Goal: Book appointment/travel/reservation

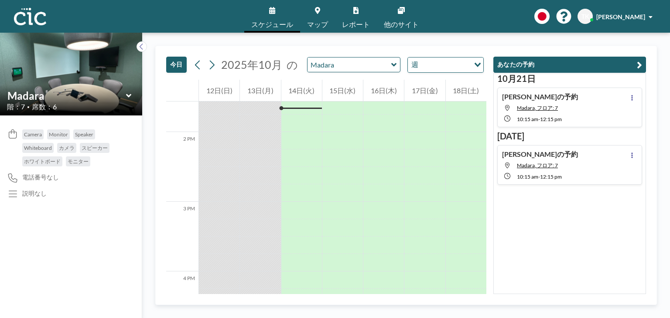
scroll to position [933, 0]
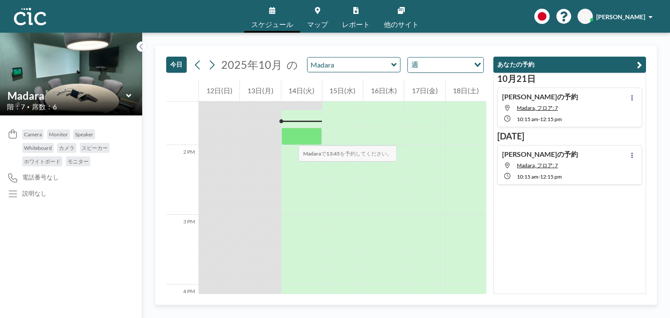
click at [289, 137] on div at bounding box center [301, 136] width 41 height 17
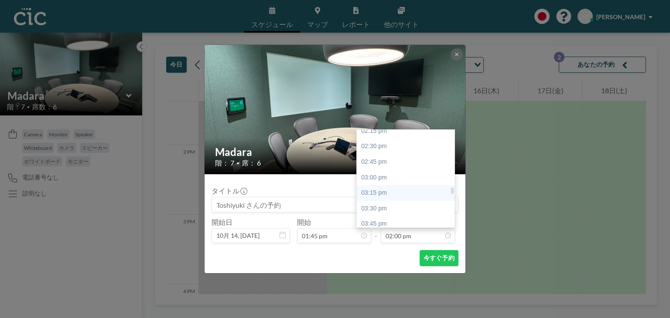
scroll to position [893, 0]
click at [382, 219] on div "03:45 pm" at bounding box center [408, 223] width 102 height 16
type input "03:45 pm"
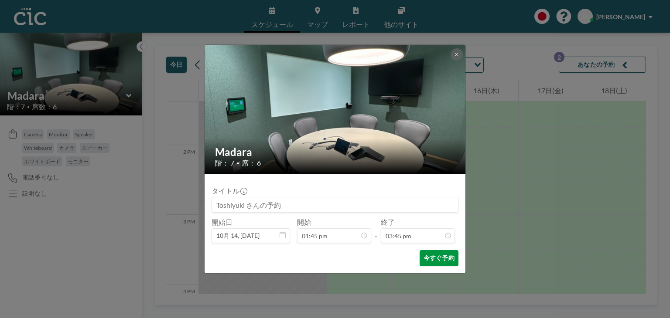
click at [439, 260] on button "今すぐ予約" at bounding box center [438, 258] width 39 height 16
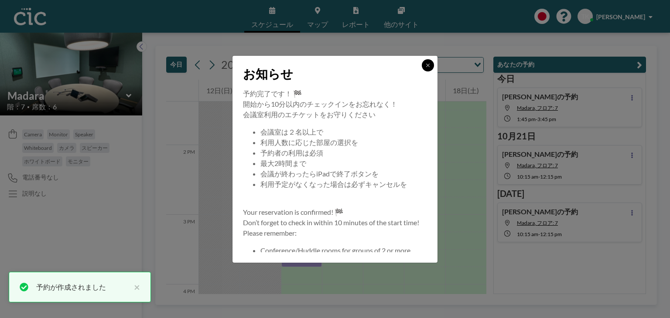
click at [427, 65] on icon at bounding box center [427, 65] width 5 height 5
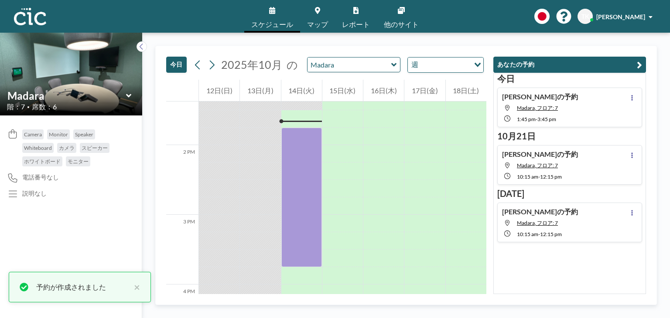
drag, startPoint x: 296, startPoint y: 134, endPoint x: 296, endPoint y: 121, distance: 13.1
click at [296, 117] on div at bounding box center [301, 6] width 41 height 1674
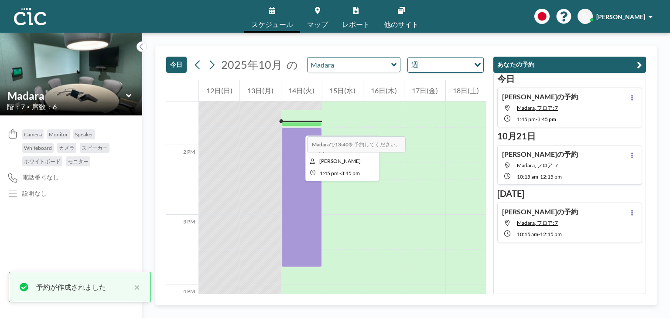
click at [300, 133] on div at bounding box center [301, 198] width 41 height 140
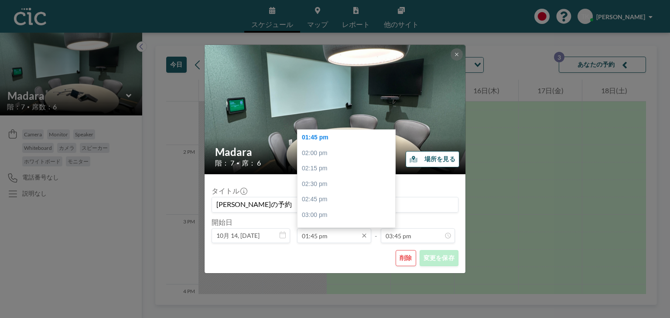
click at [340, 233] on input "01:45 pm" at bounding box center [334, 235] width 74 height 15
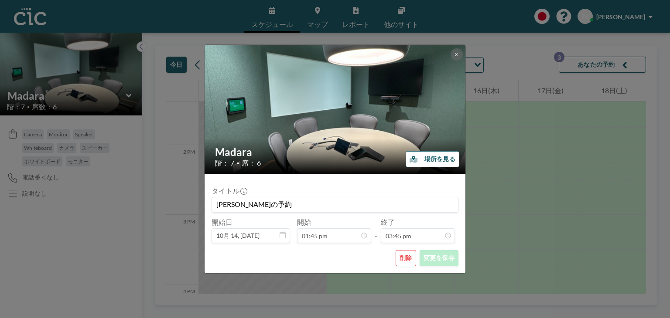
drag, startPoint x: 357, startPoint y: 259, endPoint x: 478, endPoint y: 197, distance: 135.7
click at [358, 259] on div "削除 変更を保存" at bounding box center [334, 258] width 247 height 16
click at [525, 176] on div "Madara 階： 7 • 席： 6 場所を見る タイトル [PERSON_NAME]の予約 開始日 10月 14, [DATE] 開始 01:45 pm -…" at bounding box center [335, 159] width 670 height 318
